Goal: Task Accomplishment & Management: Manage account settings

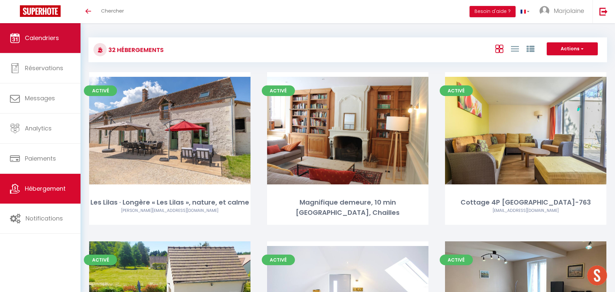
click at [54, 44] on link "Calendriers" at bounding box center [40, 38] width 80 height 30
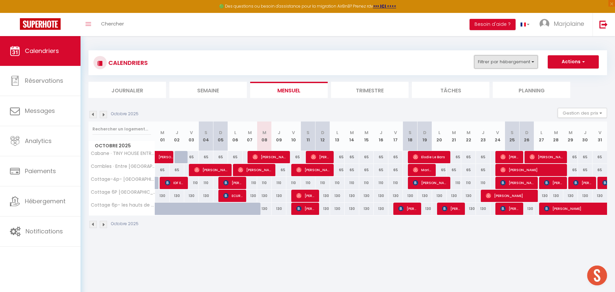
click at [521, 59] on button "Filtrer par hébergement" at bounding box center [506, 61] width 64 height 13
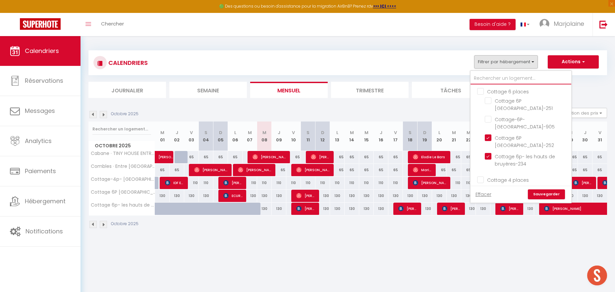
click at [503, 76] on input "text" at bounding box center [520, 79] width 101 height 12
type input "2"
checkbox input "false"
checkbox input "true"
checkbox input "false"
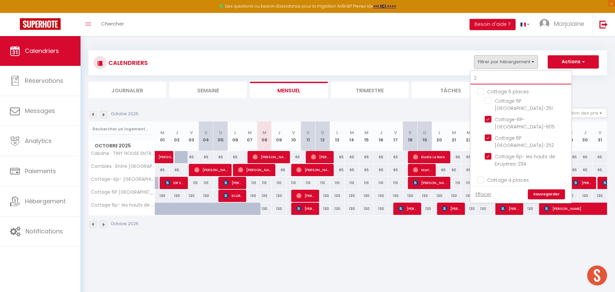
checkbox input "false"
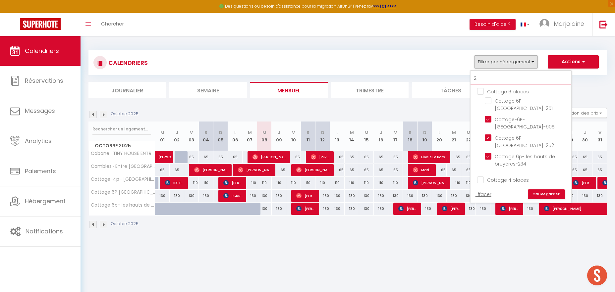
checkbox input "false"
type input "20"
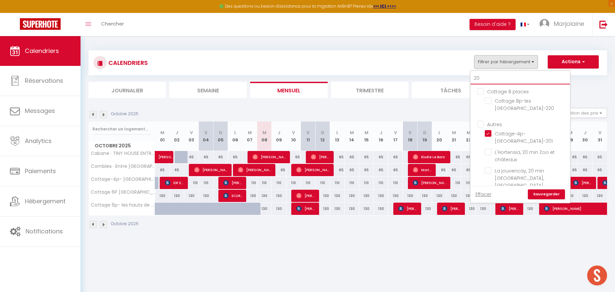
checkbox input "false"
checkbox input "true"
checkbox input "false"
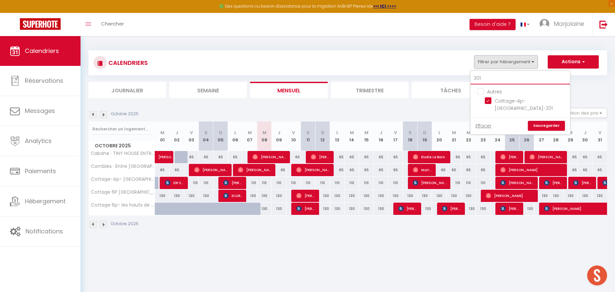
type input "201"
click at [554, 128] on link "Sauvegarder" at bounding box center [546, 126] width 37 height 10
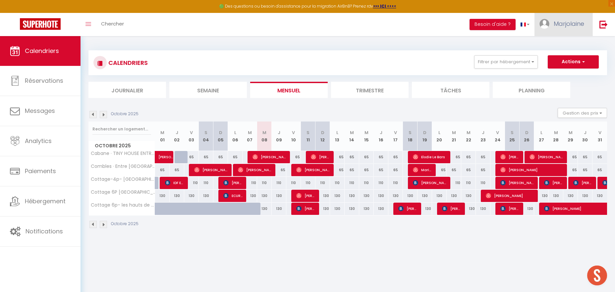
click at [569, 29] on link "Marjolaine" at bounding box center [563, 24] width 58 height 23
click at [560, 48] on link "Paramètres" at bounding box center [565, 45] width 49 height 11
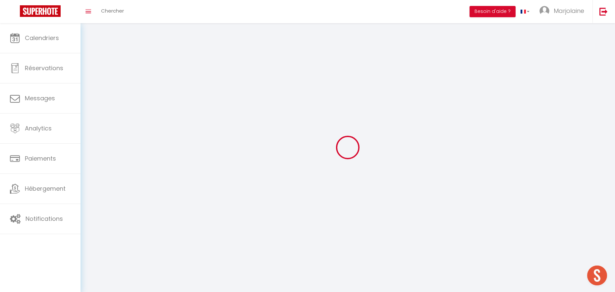
type input "Marjolaine"
type input "Labbé"
type input "0781848598"
type input "1856 [GEOGRAPHIC_DATA]"
type input "41700"
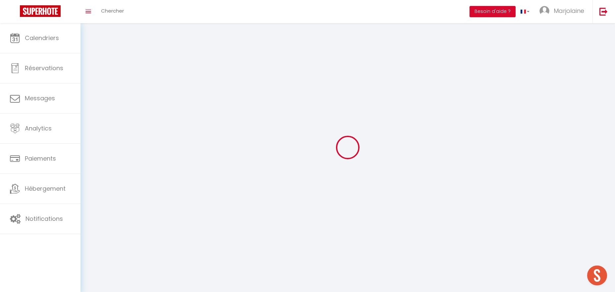
type input "Chémery"
select select "28"
type input "zch93jcSoOQOKPJROmKttuld7"
type input "YfynBhTiNQ6slCckTjmltTOfY"
type input "[URL][DOMAIN_NAME]"
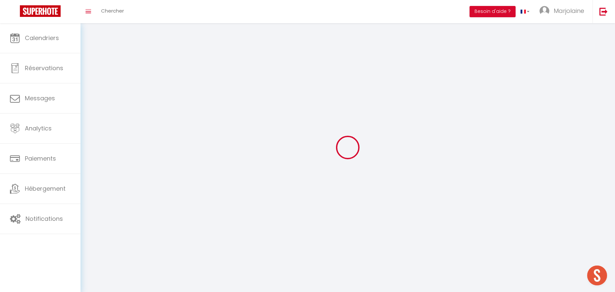
select select "fr"
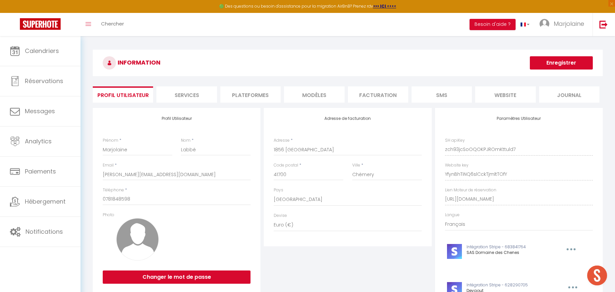
click at [251, 93] on li "Plateformes" at bounding box center [250, 94] width 60 height 16
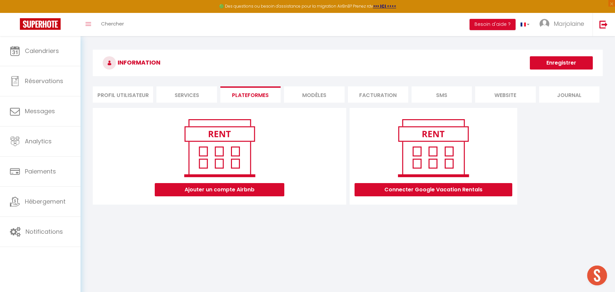
click at [313, 95] on li "MODÈLES" at bounding box center [314, 94] width 60 height 16
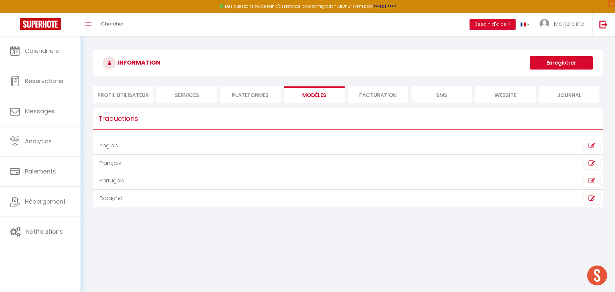
click at [236, 94] on li "Plateformes" at bounding box center [250, 94] width 60 height 16
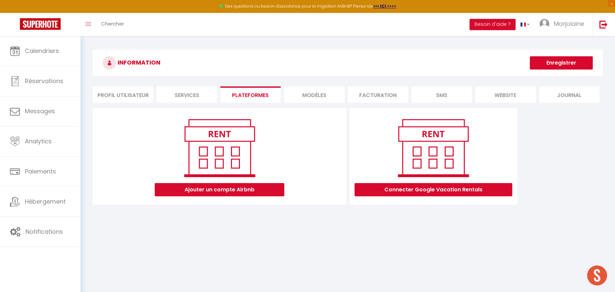
click at [195, 94] on li "Services" at bounding box center [186, 94] width 60 height 16
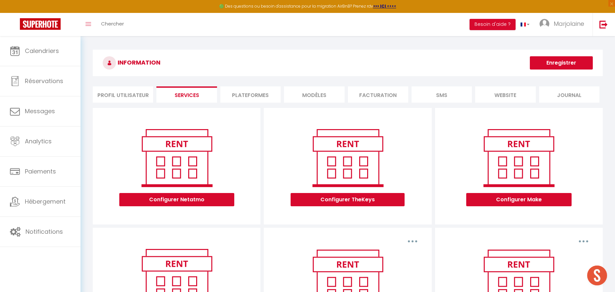
click at [130, 98] on li "Profil Utilisateur" at bounding box center [123, 94] width 60 height 16
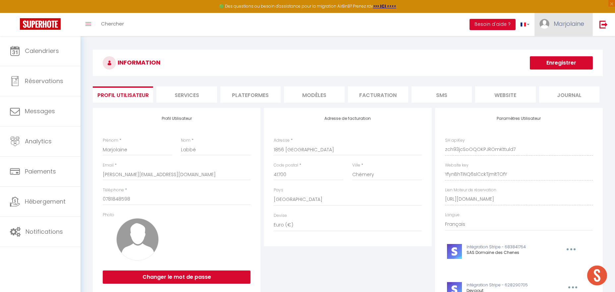
click at [558, 30] on link "Marjolaine" at bounding box center [563, 24] width 58 height 23
click at [558, 44] on link "Paramètres" at bounding box center [565, 45] width 49 height 11
click at [243, 96] on li "Plateformes" at bounding box center [250, 94] width 60 height 16
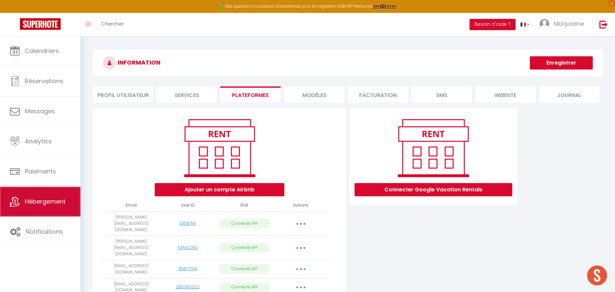
click at [71, 199] on link "Hébergement" at bounding box center [40, 202] width 80 height 30
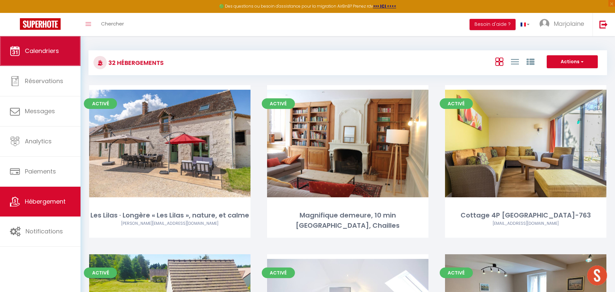
click at [62, 56] on link "Calendriers" at bounding box center [40, 51] width 80 height 30
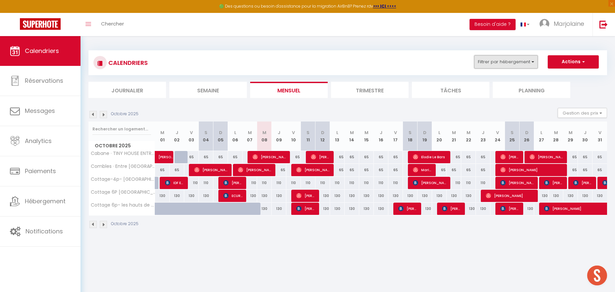
click at [507, 62] on button "Filtrer par hébergement" at bounding box center [506, 61] width 64 height 13
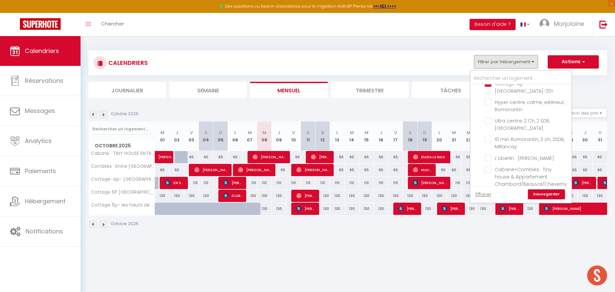
scroll to position [543, 0]
click at [405, 47] on div "CALENDRIERS Filtrer par hébergement Cottage 6 places Cottage 6P [GEOGRAPHIC_DAT…" at bounding box center [347, 139] width 518 height 191
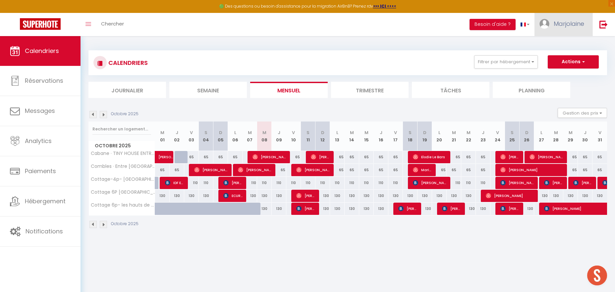
click at [561, 30] on link "Marjolaine" at bounding box center [563, 24] width 58 height 23
click at [560, 44] on link "Paramètres" at bounding box center [565, 45] width 49 height 11
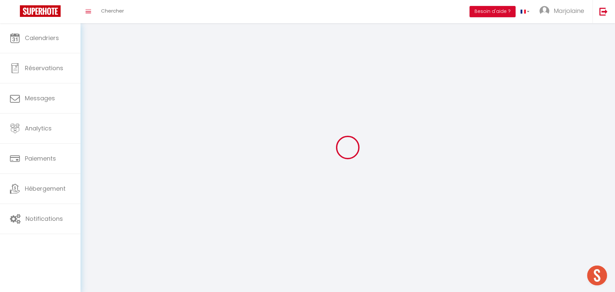
type input "Marjolaine"
type input "Labbé"
type input "0781848598"
type input "1856 [GEOGRAPHIC_DATA]"
type input "41700"
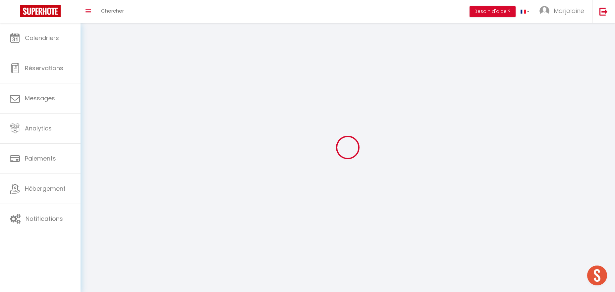
type input "Chémery"
type input "zch93jcSoOQOKPJROmKttuld7"
type input "YfynBhTiNQ6slCckTjmltTOfY"
select select "28"
select select "fr"
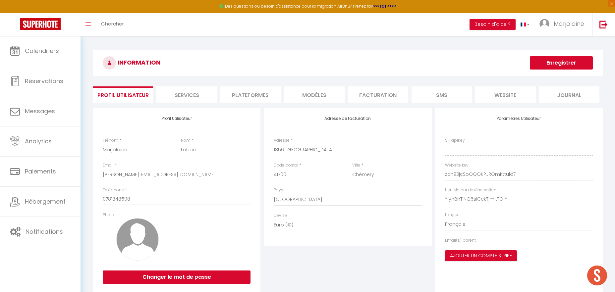
type input "zch93jcSoOQOKPJROmKttuld7"
type input "YfynBhTiNQ6slCckTjmltTOfY"
type input "[URL][DOMAIN_NAME]"
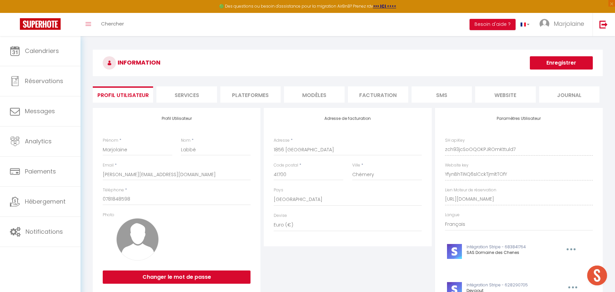
click at [193, 97] on li "Services" at bounding box center [186, 94] width 60 height 16
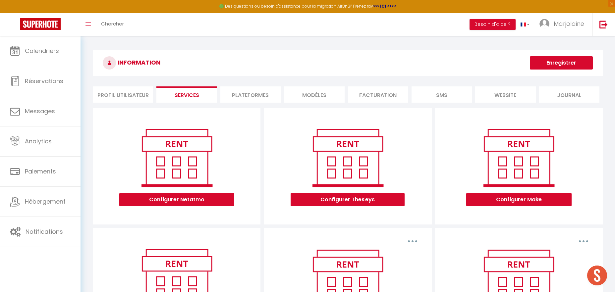
click at [251, 92] on li "Plateformes" at bounding box center [250, 94] width 60 height 16
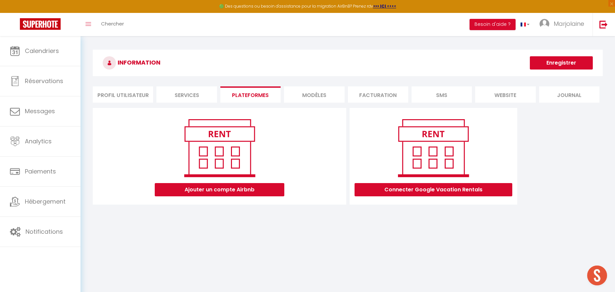
click at [313, 98] on li "MODÈLES" at bounding box center [314, 94] width 60 height 16
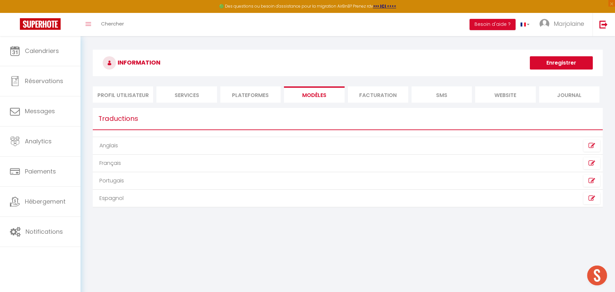
click at [374, 91] on li "Facturation" at bounding box center [378, 94] width 60 height 16
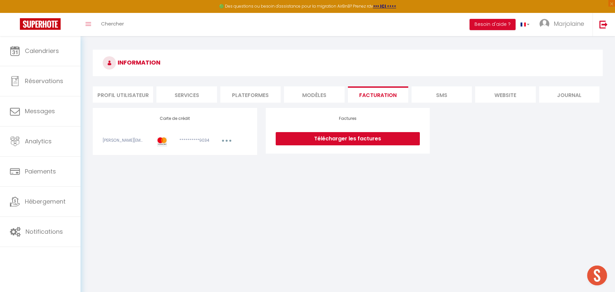
click at [428, 92] on li "SMS" at bounding box center [441, 94] width 60 height 16
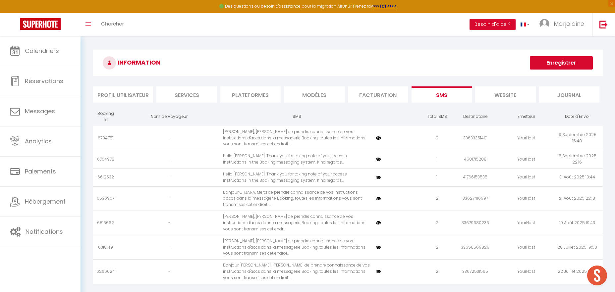
click at [493, 98] on li "website" at bounding box center [505, 94] width 60 height 16
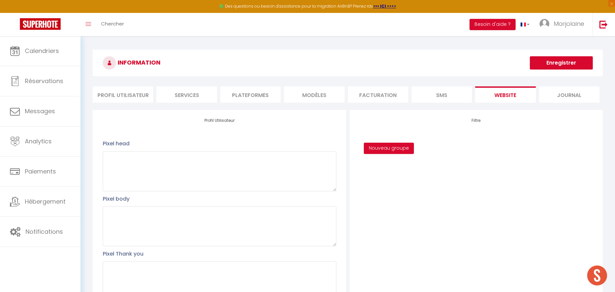
click at [554, 98] on li "Journal" at bounding box center [569, 94] width 60 height 16
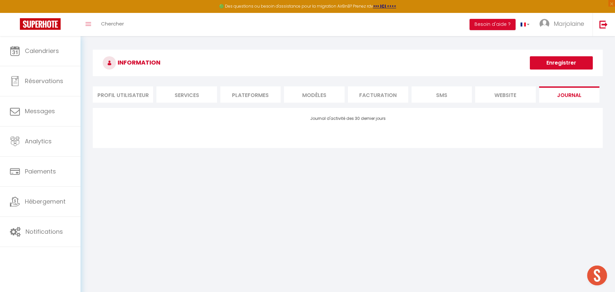
click at [253, 88] on li "Plateformes" at bounding box center [250, 94] width 60 height 16
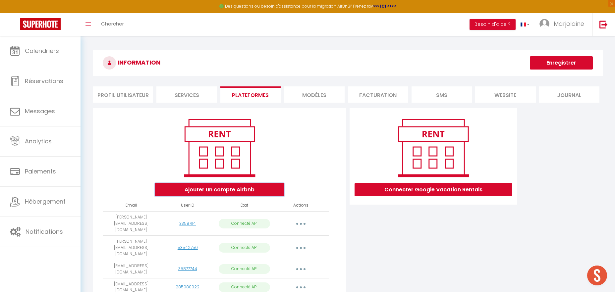
click at [247, 184] on button "Ajouter un compte Airbnb" at bounding box center [219, 189] width 129 height 13
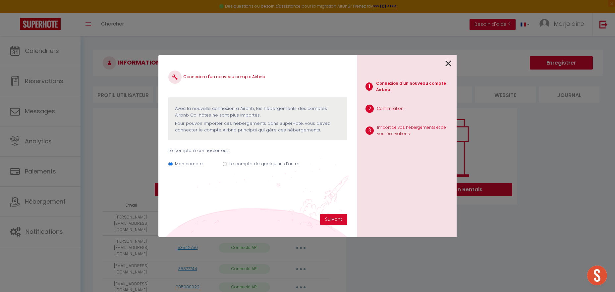
click at [224, 163] on input "Le compte de quelqu'un d'autre" at bounding box center [225, 164] width 4 height 4
radio input "true"
radio input "false"
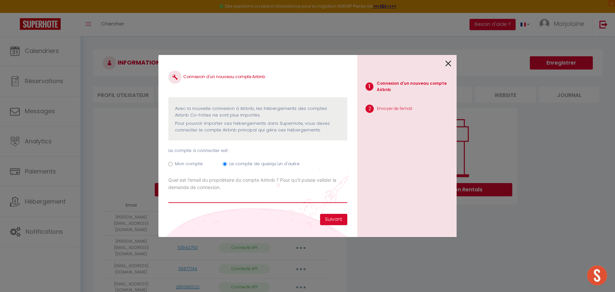
click at [223, 202] on input "Email connexion Airbnb" at bounding box center [257, 197] width 179 height 12
paste input "[EMAIL_ADDRESS][PERSON_NAME][DOMAIN_NAME]"
type input "[EMAIL_ADDRESS][PERSON_NAME][DOMAIN_NAME]"
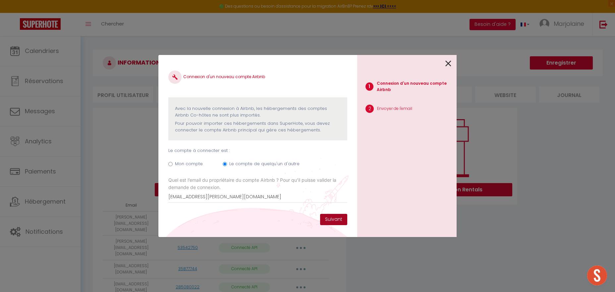
click at [332, 220] on button "Suivant" at bounding box center [333, 219] width 27 height 11
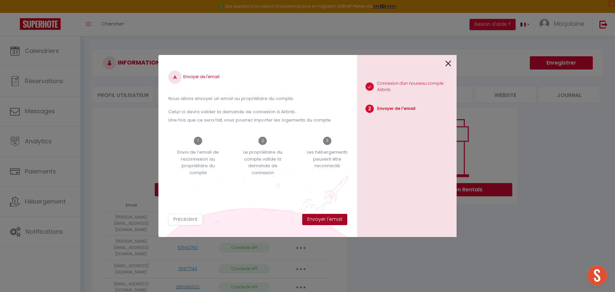
click at [332, 220] on button "Envoyer l'email" at bounding box center [324, 219] width 45 height 11
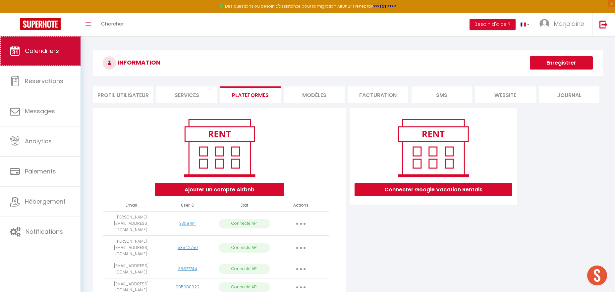
click at [46, 51] on span "Calendriers" at bounding box center [42, 51] width 34 height 8
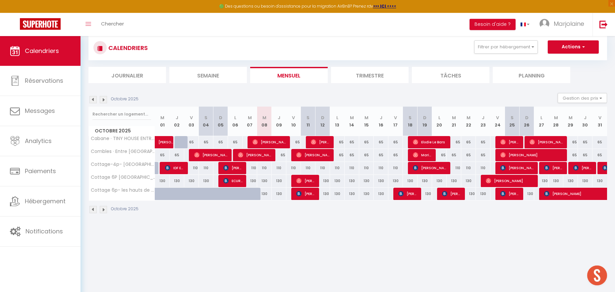
scroll to position [17, 0]
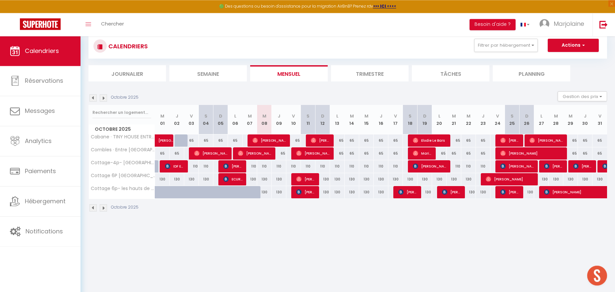
click at [298, 143] on div "65" at bounding box center [293, 140] width 15 height 12
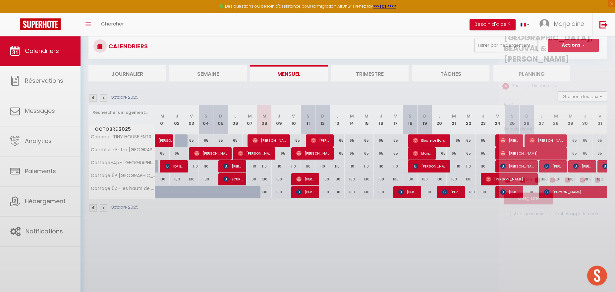
type input "65"
type input "Ven 10 Octobre 2025"
type input "[PERSON_NAME] 11 Octobre 2025"
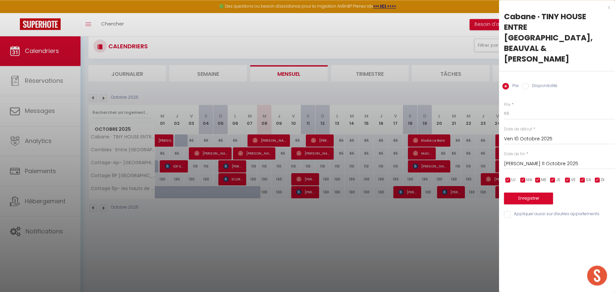
click at [525, 83] on input "Disponibilité" at bounding box center [525, 86] width 7 height 7
radio input "true"
radio input "false"
click at [504, 108] on select "Disponible Indisponible" at bounding box center [559, 114] width 111 height 13
select select "0"
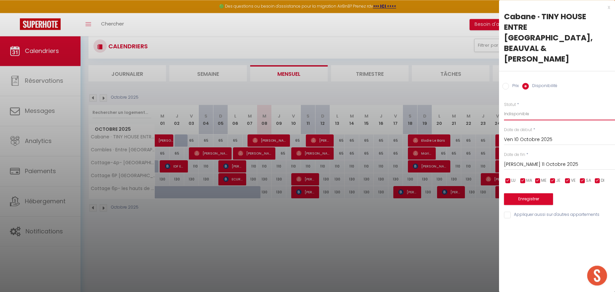
click option "Indisponible" at bounding box center [0, 0] width 0 height 0
click at [517, 193] on button "Enregistrer" at bounding box center [528, 199] width 49 height 12
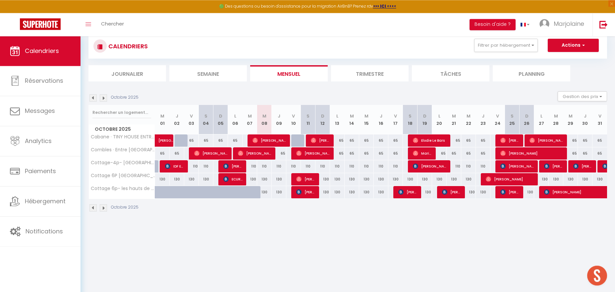
click at [285, 154] on div "65" at bounding box center [279, 153] width 15 height 12
select select "1"
type input "Jeu 09 Octobre 2025"
type input "Ven 10 Octobre 2025"
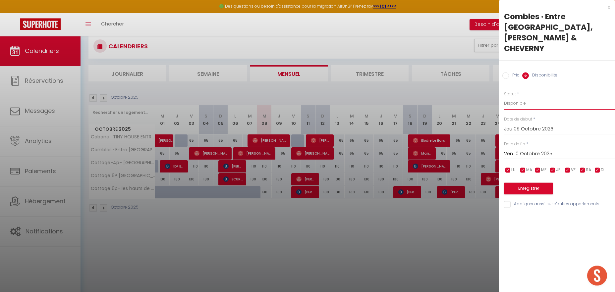
click at [504, 97] on select "Disponible Indisponible" at bounding box center [559, 103] width 111 height 13
select select "0"
click option "Indisponible" at bounding box center [0, 0] width 0 height 0
click at [516, 182] on button "Enregistrer" at bounding box center [528, 188] width 49 height 12
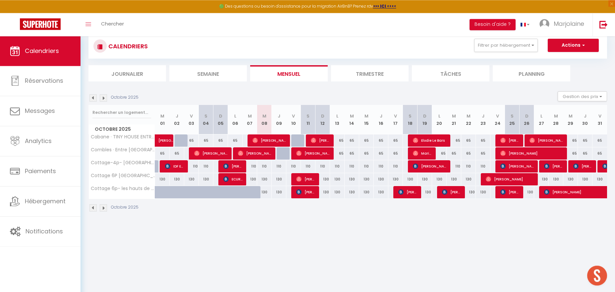
click at [428, 194] on div "130" at bounding box center [424, 192] width 15 height 12
select select "1"
type input "Dim 19 Octobre 2025"
type input "Lun 20 Octobre 2025"
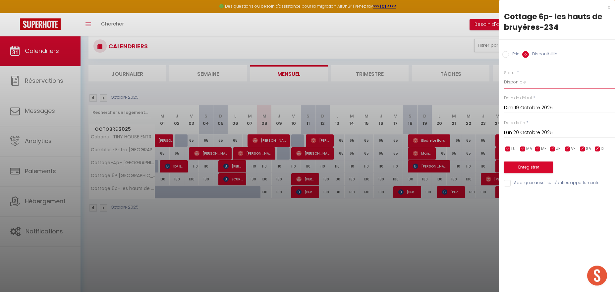
click at [504, 76] on select "Disponible Indisponible" at bounding box center [559, 82] width 111 height 13
select select "0"
click option "Indisponible" at bounding box center [0, 0] width 0 height 0
click at [511, 169] on button "Enregistrer" at bounding box center [528, 167] width 49 height 12
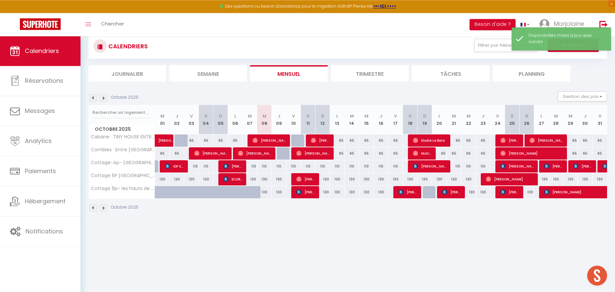
click at [444, 152] on div "65" at bounding box center [439, 153] width 15 height 12
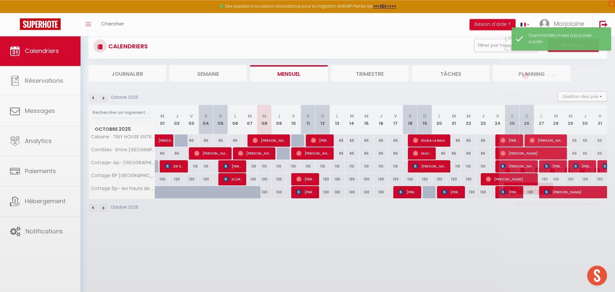
select select "1"
type input "Lun 20 Octobre 2025"
type input "[DATE] Octobre 2025"
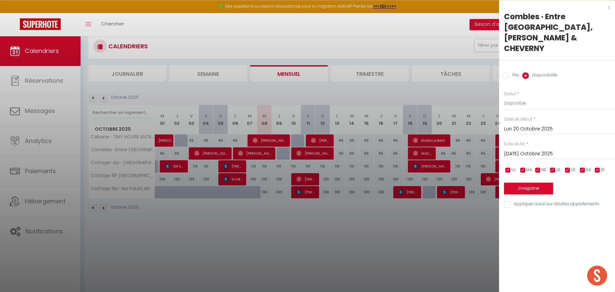
click at [608, 6] on div "x" at bounding box center [554, 7] width 111 height 8
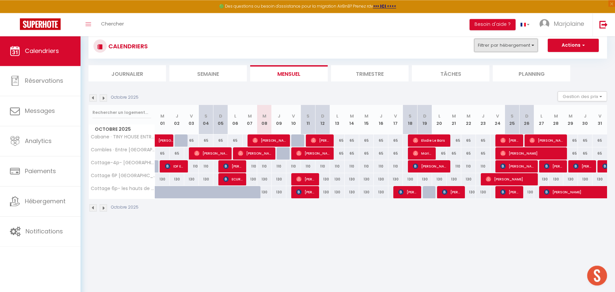
click at [511, 47] on button "Filtrer par hébergement" at bounding box center [506, 45] width 64 height 13
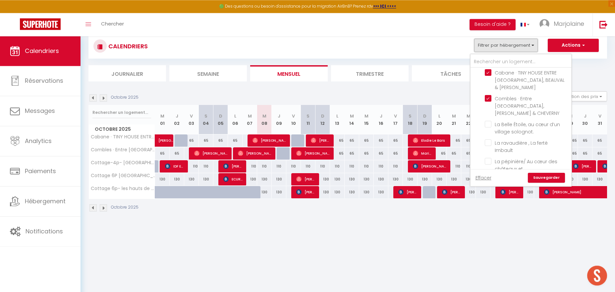
scroll to position [167, 0]
click at [477, 117] on input "Autres" at bounding box center [527, 117] width 101 height 7
checkbox input "true"
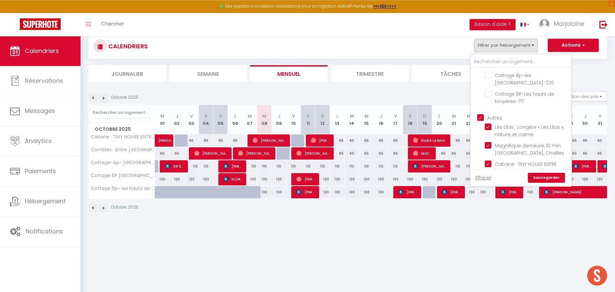
checkbox input "false"
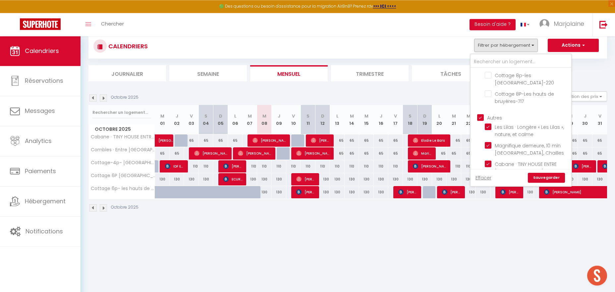
checkbox input "false"
checkbox input "true"
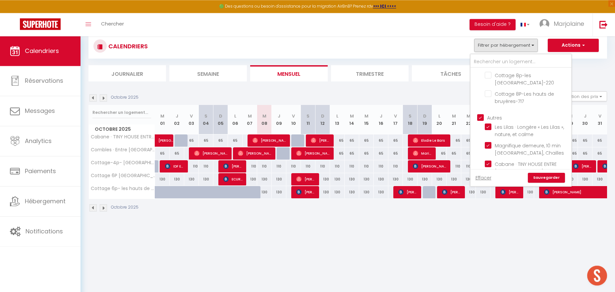
checkbox input "true"
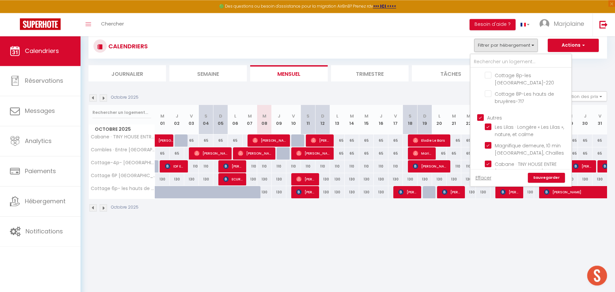
checkbox input "true"
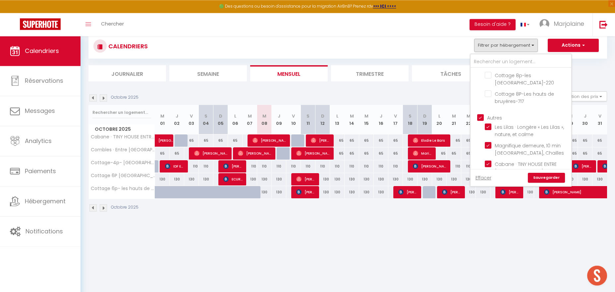
checkbox input "true"
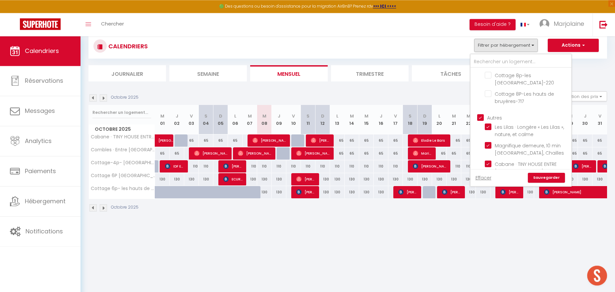
checkbox input "true"
click at [542, 177] on link "Sauvegarder" at bounding box center [546, 178] width 37 height 10
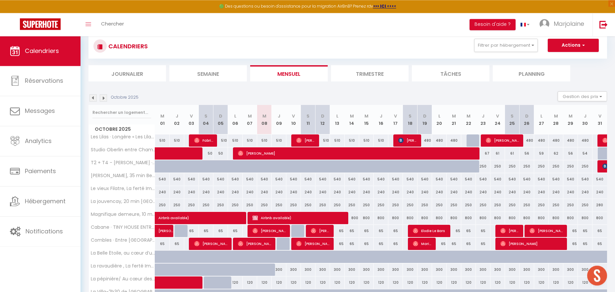
click at [472, 139] on div at bounding box center [473, 140] width 15 height 13
select select "1"
type input "Mer 22 Octobre 2025"
type input "Jeu 23 Octobre 2025"
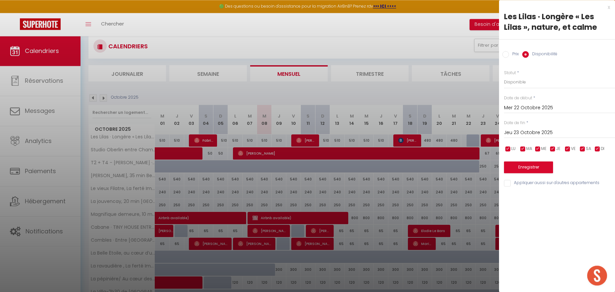
click at [608, 8] on div "x" at bounding box center [554, 7] width 111 height 8
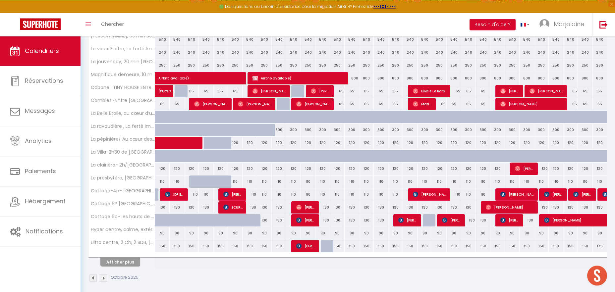
scroll to position [161, 0]
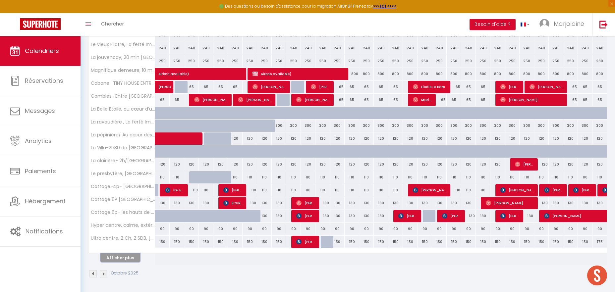
click at [126, 254] on button "Afficher plus" at bounding box center [120, 257] width 40 height 9
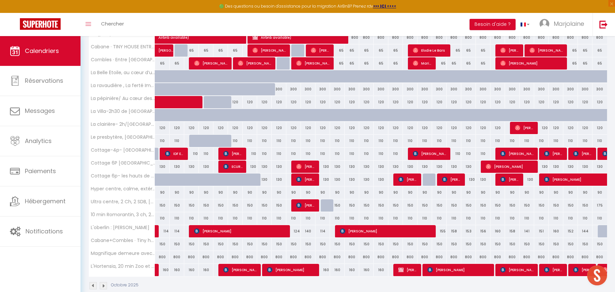
scroll to position [0, 0]
